Goal: Book appointment/travel/reservation

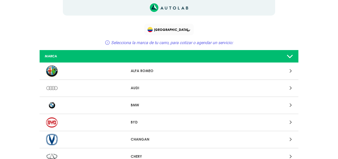
click at [147, 86] on p "AUDI" at bounding box center [169, 87] width 77 height 5
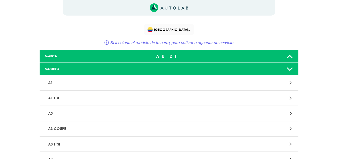
click at [156, 79] on p "A1" at bounding box center [126, 83] width 161 height 10
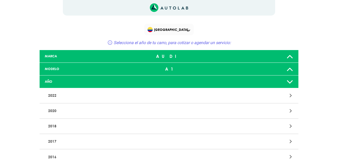
click at [156, 91] on p "2022" at bounding box center [126, 96] width 161 height 10
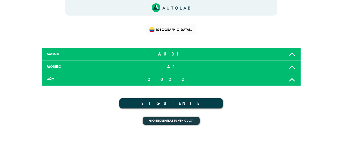
click at [162, 106] on button "SIGUIENTE" at bounding box center [171, 103] width 104 height 10
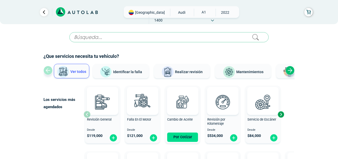
click at [145, 17] on div "[GEOGRAPHIC_DATA] AUDI A1 2022 1400" at bounding box center [182, 12] width 116 height 12
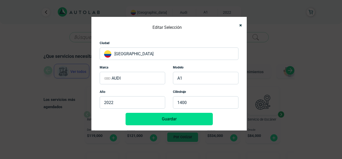
click at [154, 55] on p "[GEOGRAPHIC_DATA]" at bounding box center [169, 53] width 139 height 12
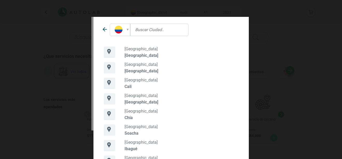
click at [140, 101] on p "[GEOGRAPHIC_DATA]" at bounding box center [182, 101] width 114 height 5
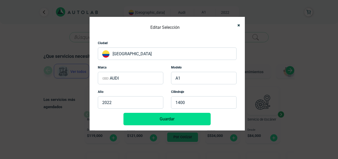
click at [158, 116] on button "Guardar" at bounding box center [167, 119] width 87 height 12
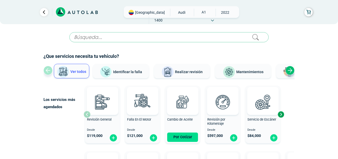
scroll to position [26, 0]
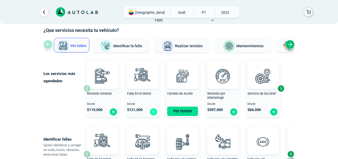
click at [153, 113] on img at bounding box center [153, 112] width 8 height 8
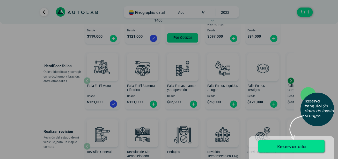
scroll to position [104, 0]
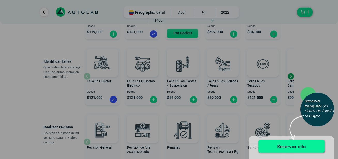
click at [268, 147] on button "Reservar cita" at bounding box center [292, 146] width 66 height 12
